Goal: Transaction & Acquisition: Subscribe to service/newsletter

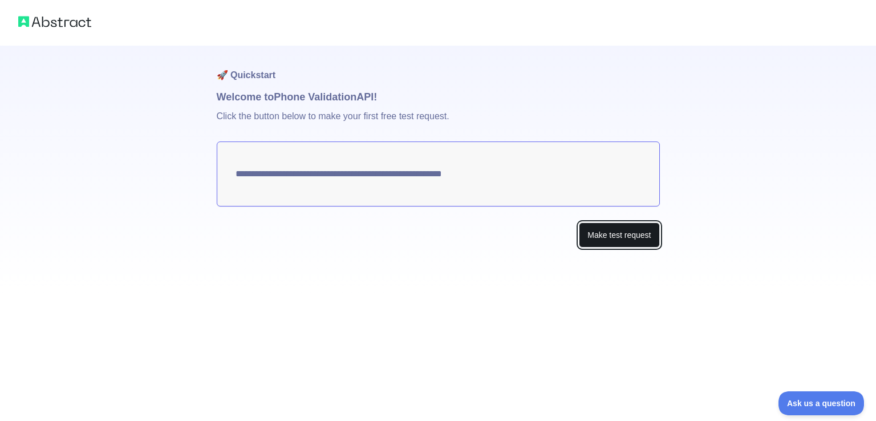
click at [592, 234] on button "Make test request" at bounding box center [619, 236] width 80 height 26
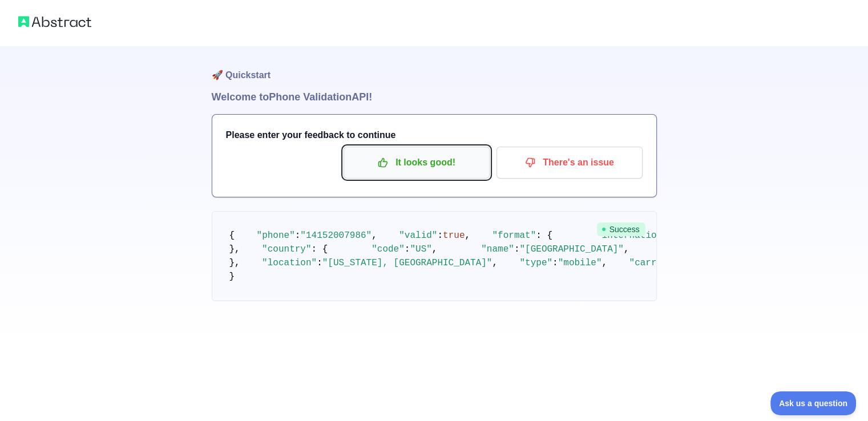
click at [419, 155] on p "It looks good!" at bounding box center [416, 162] width 129 height 19
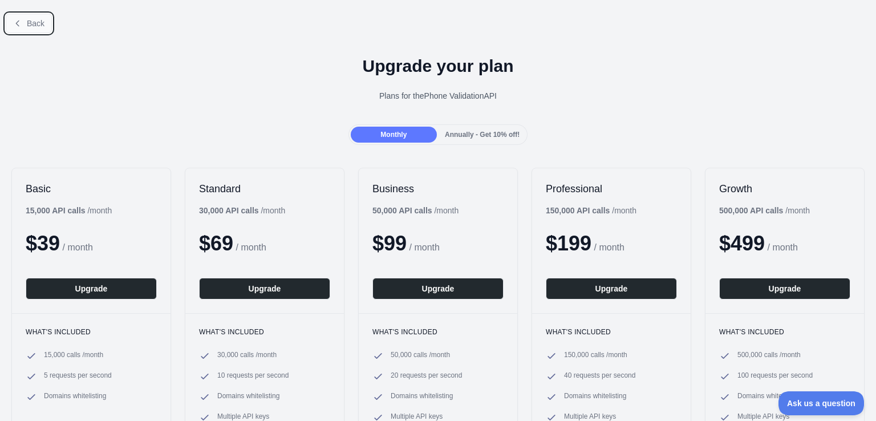
click at [39, 23] on span "Back" at bounding box center [36, 23] width 18 height 9
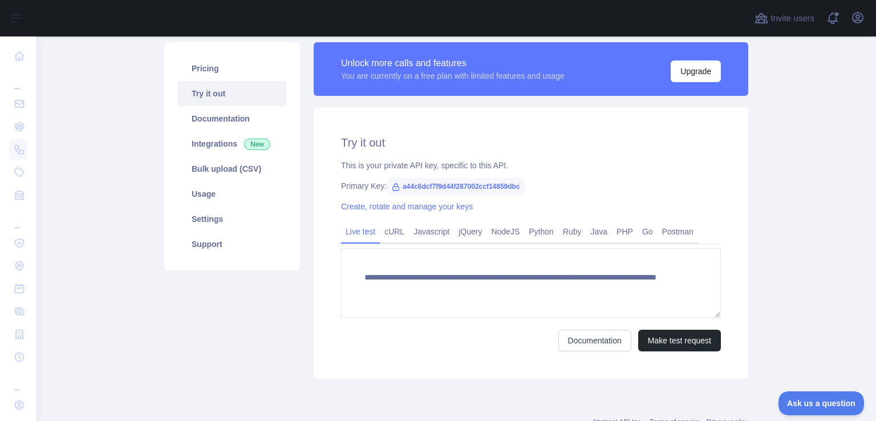
scroll to position [79, 0]
click at [703, 334] on button "Make test request" at bounding box center [680, 340] width 83 height 22
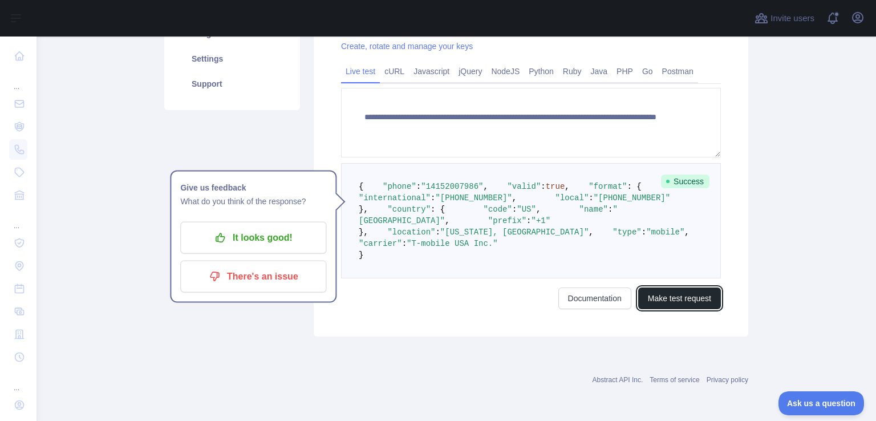
scroll to position [0, 0]
